Goal: Transaction & Acquisition: Book appointment/travel/reservation

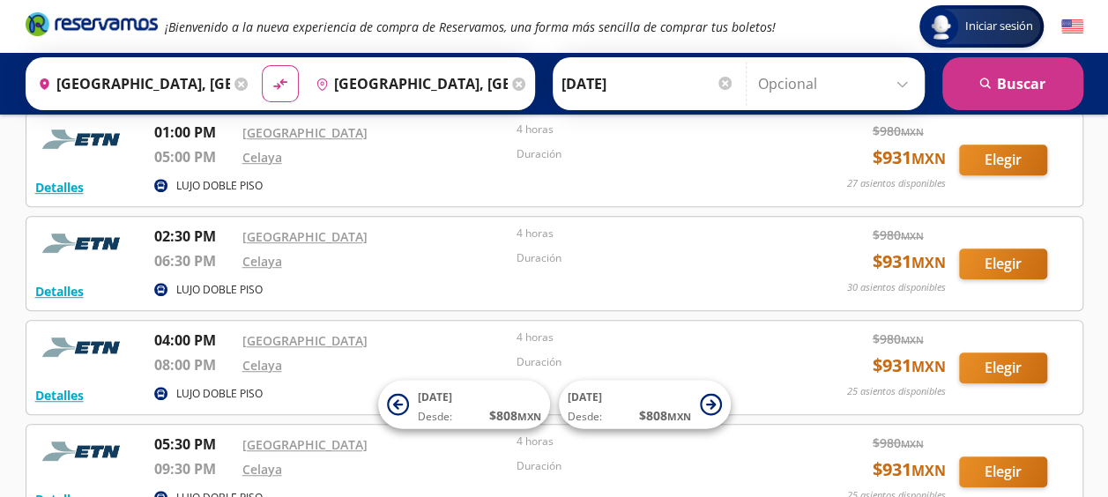
scroll to position [441, 0]
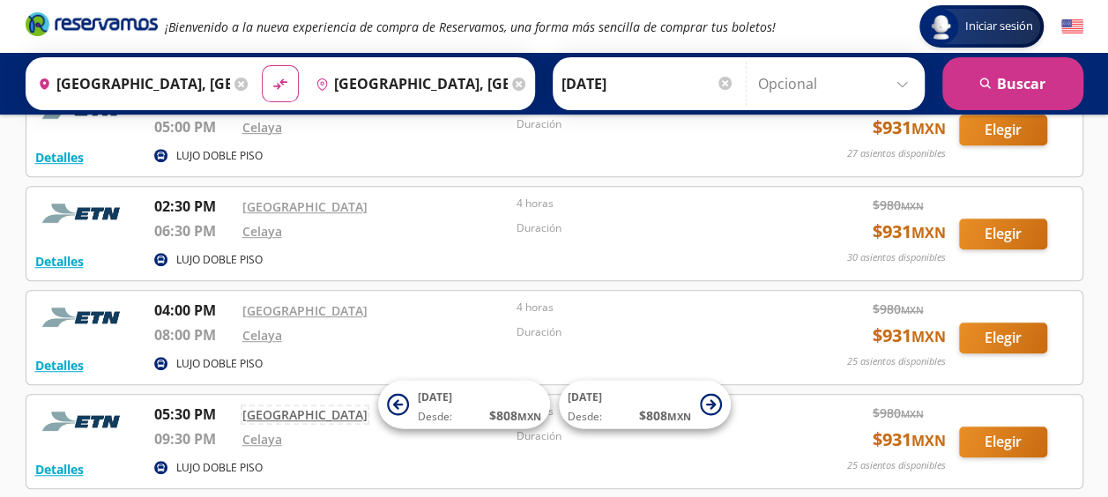
click at [271, 410] on link "[GEOGRAPHIC_DATA]" at bounding box center [304, 414] width 125 height 17
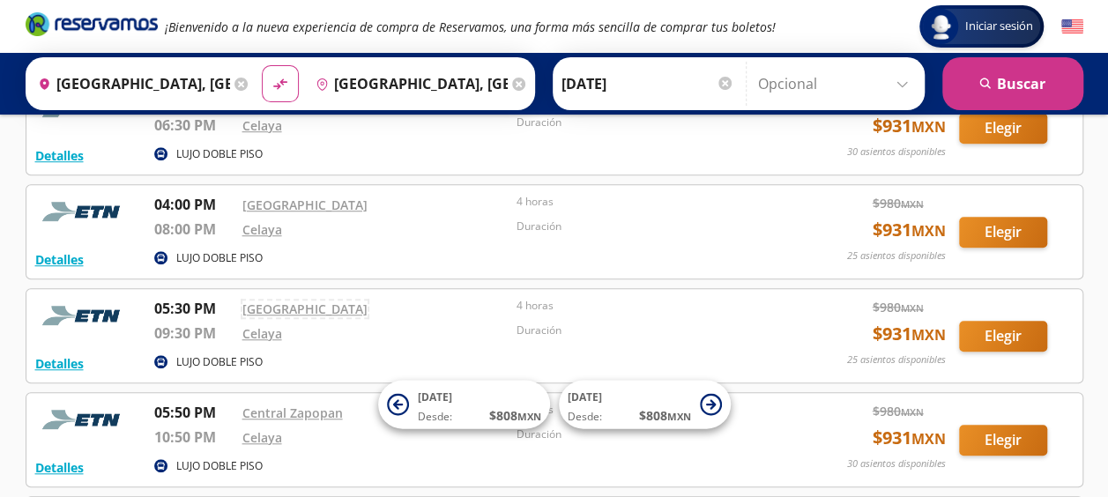
scroll to position [582, 0]
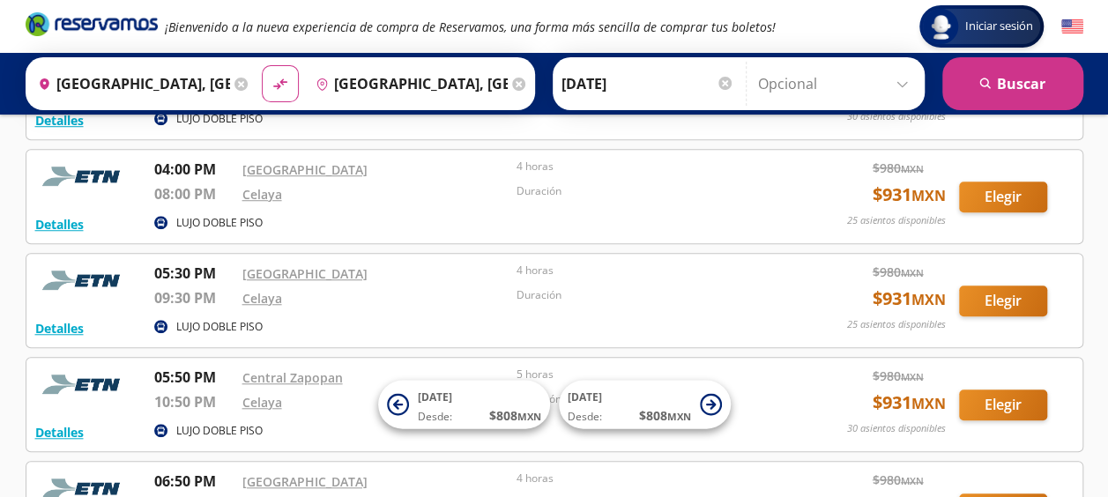
click at [151, 83] on input "[GEOGRAPHIC_DATA], [GEOGRAPHIC_DATA]" at bounding box center [130, 84] width 199 height 44
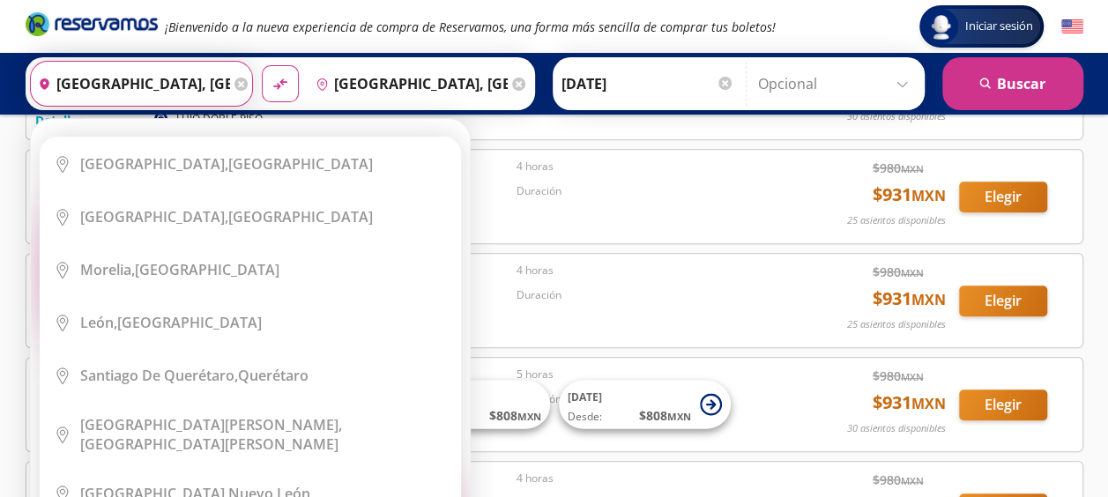
drag, startPoint x: 193, startPoint y: 88, endPoint x: 134, endPoint y: -13, distance: 117.3
click at [134, 0] on html "Iniciar sesión Iniciar sesión ¡Bienvenido a la nueva experiencia de compra de R…" at bounding box center [554, 70] width 1108 height 1304
click at [235, 83] on icon at bounding box center [241, 84] width 13 height 13
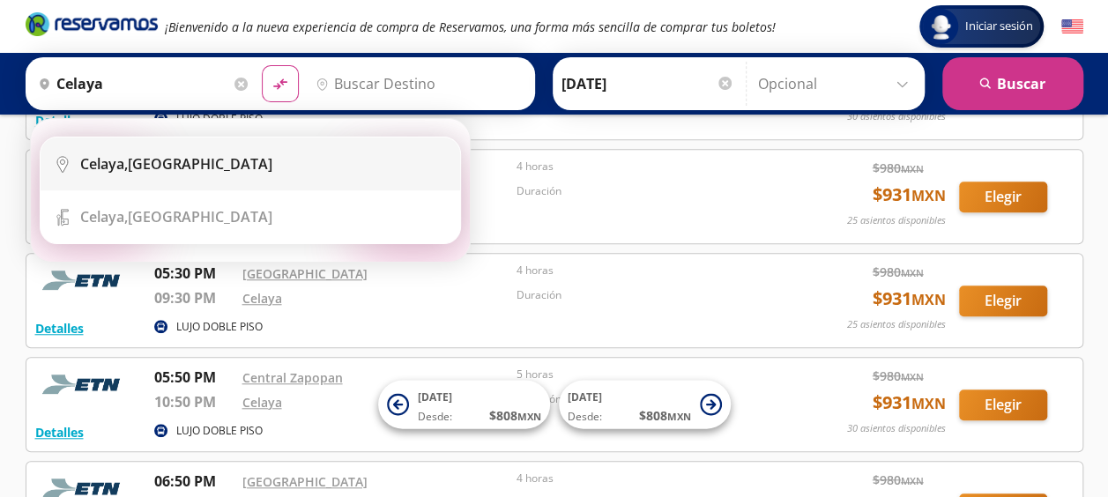
click at [199, 172] on div "[GEOGRAPHIC_DATA], [GEOGRAPHIC_DATA]" at bounding box center [176, 163] width 192 height 19
type input "[GEOGRAPHIC_DATA], [GEOGRAPHIC_DATA]"
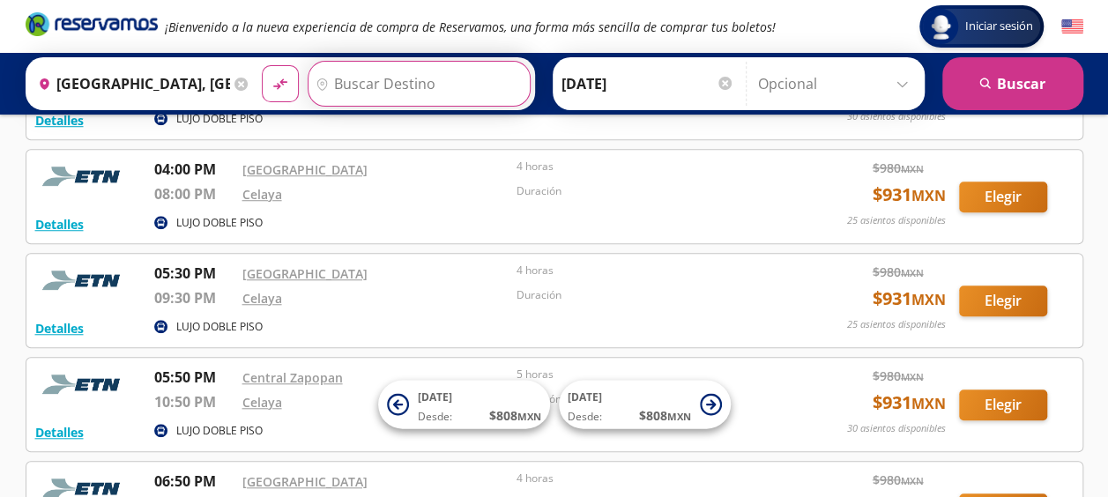
click at [350, 76] on input "Destino" at bounding box center [417, 84] width 217 height 44
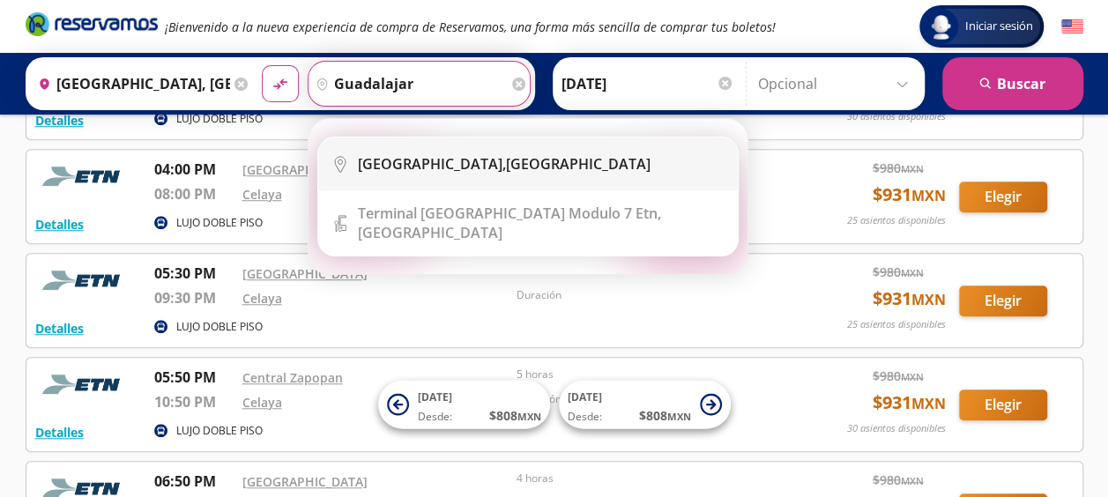
click at [365, 155] on b "[GEOGRAPHIC_DATA]," at bounding box center [432, 163] width 148 height 19
type input "[GEOGRAPHIC_DATA], [GEOGRAPHIC_DATA]"
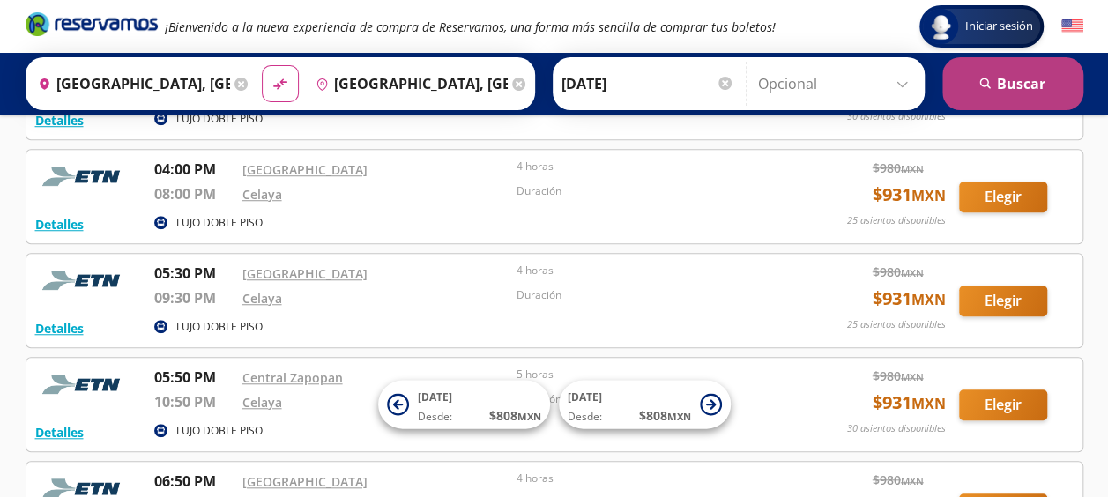
click at [986, 90] on button "search [GEOGRAPHIC_DATA]" at bounding box center [1012, 83] width 141 height 53
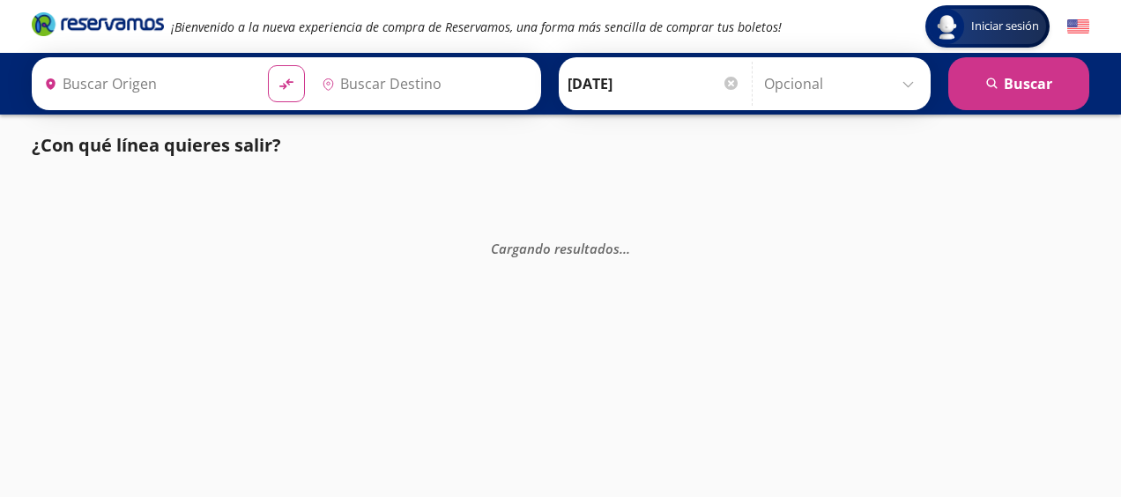
type input "[GEOGRAPHIC_DATA], [GEOGRAPHIC_DATA]"
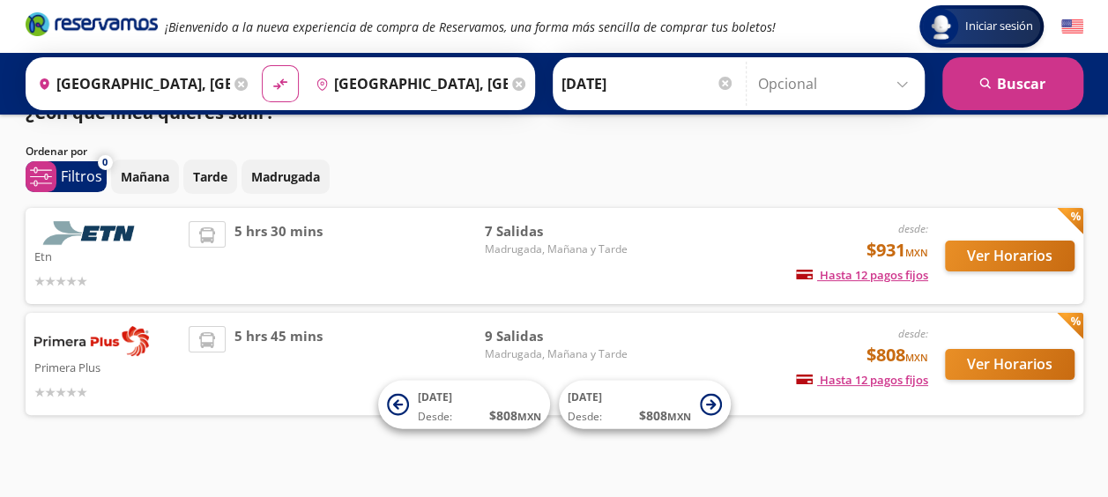
scroll to position [48, 0]
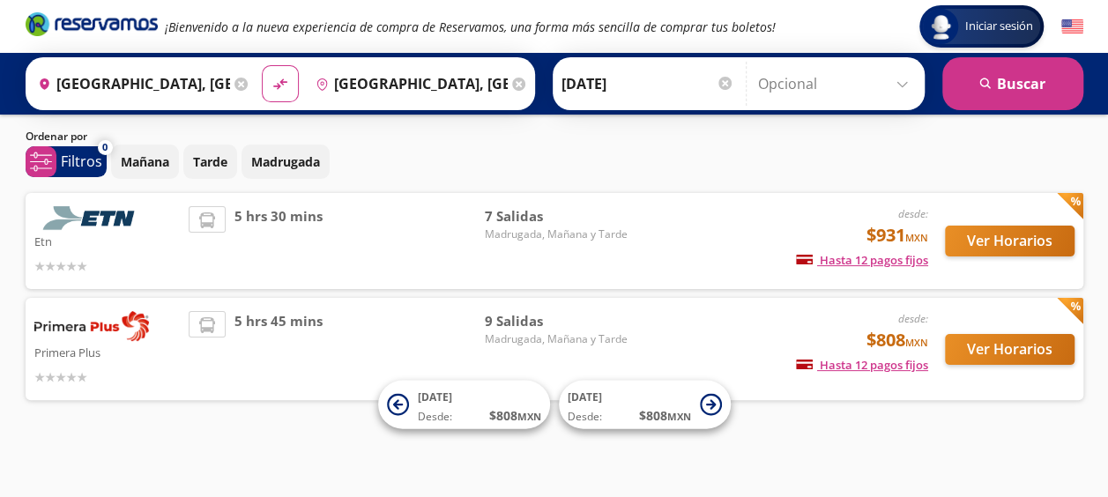
click at [91, 212] on img at bounding box center [91, 218] width 115 height 24
click at [79, 222] on img at bounding box center [91, 218] width 115 height 24
click at [132, 215] on img at bounding box center [91, 218] width 115 height 24
click at [314, 236] on span "5 hrs 30 mins" at bounding box center [279, 241] width 88 height 70
